Goal: Answer question/provide support

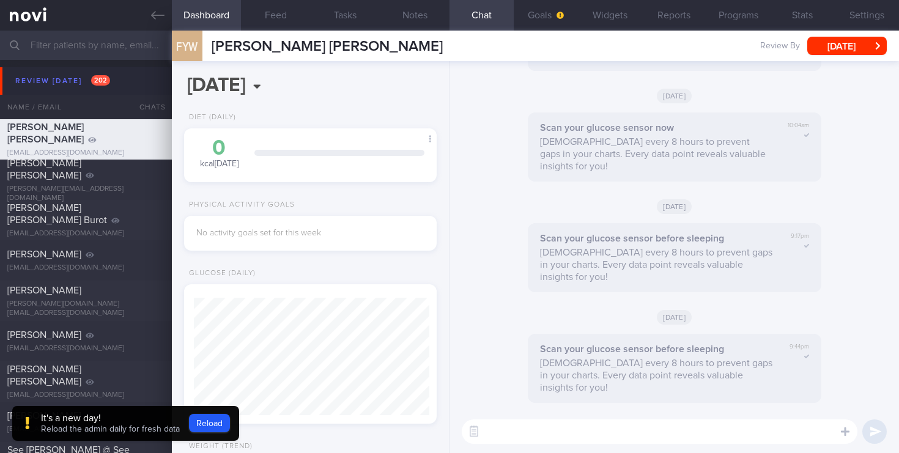
scroll to position [115, 230]
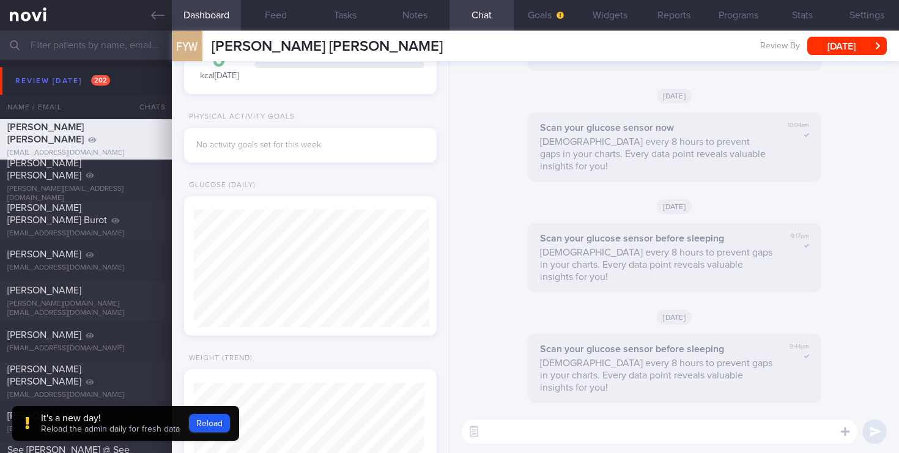
click at [70, 52] on input "text" at bounding box center [449, 45] width 899 height 29
type input "L"
click at [81, 43] on input "text" at bounding box center [449, 45] width 899 height 29
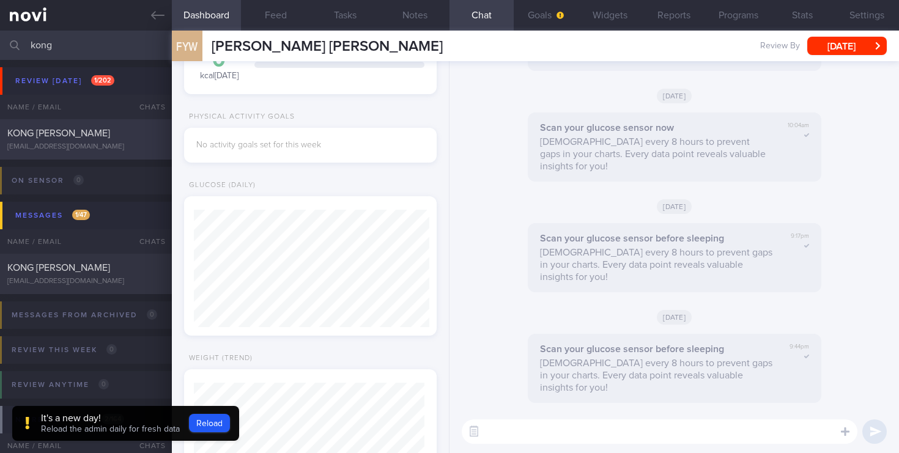
type input "kong"
click at [101, 141] on div "KONG [PERSON_NAME] [EMAIL_ADDRESS][DOMAIN_NAME]" at bounding box center [86, 139] width 172 height 24
type input "2025"
type input "[DATE]"
select select "7"
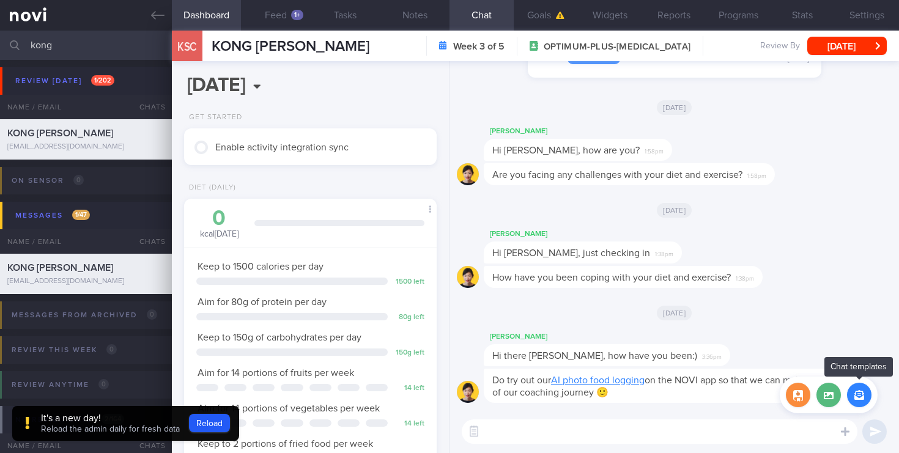
click at [857, 394] on button "button" at bounding box center [859, 395] width 24 height 24
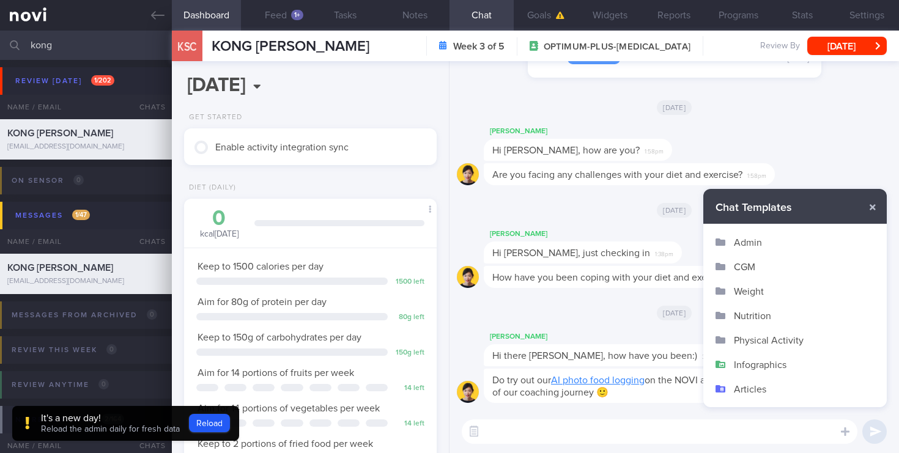
click at [760, 364] on button "Infographics" at bounding box center [794, 364] width 183 height 24
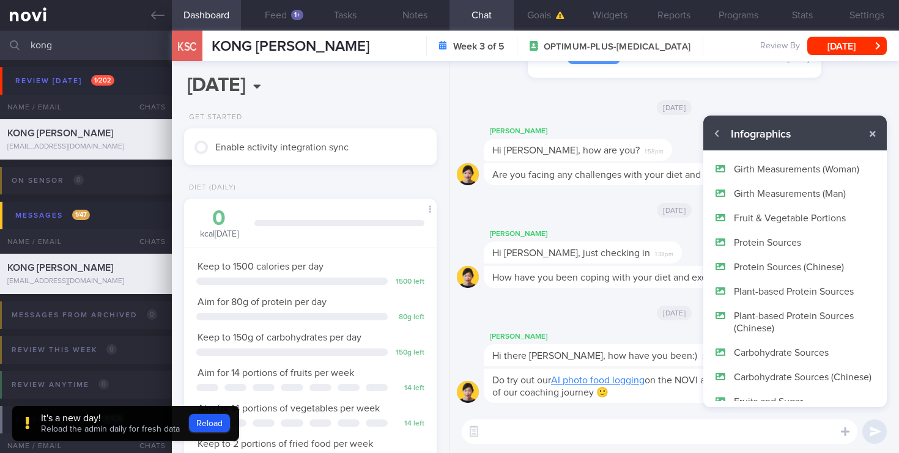
click at [766, 240] on button "Protein Sources" at bounding box center [794, 242] width 183 height 24
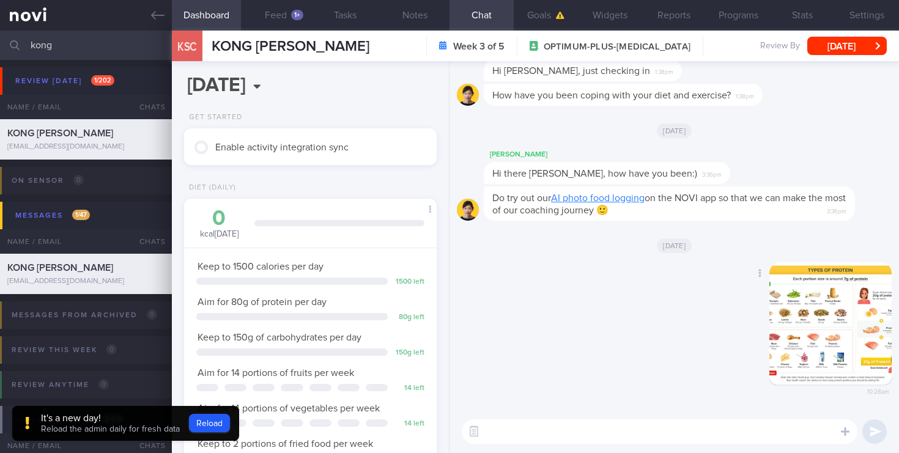
click at [809, 301] on button "button" at bounding box center [830, 323] width 122 height 122
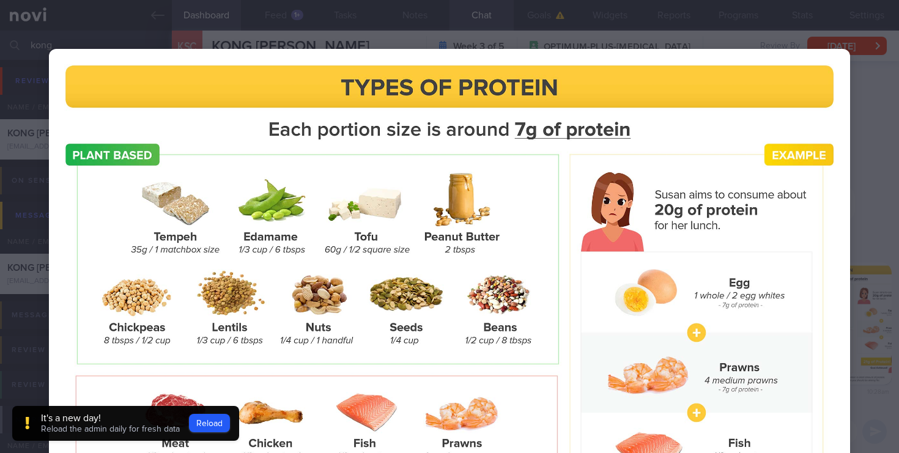
click at [894, 147] on div at bounding box center [449, 345] width 899 height 690
